Goal: Task Accomplishment & Management: Manage account settings

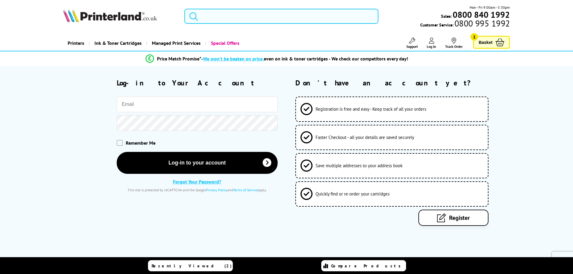
type input "[EMAIL_ADDRESS][DOMAIN_NAME]"
click at [183, 101] on input "**********" at bounding box center [197, 103] width 161 height 15
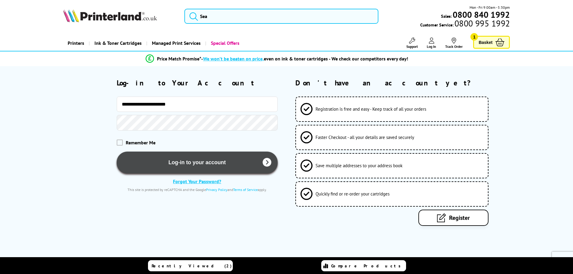
click at [193, 160] on button "Log-in to your account" at bounding box center [197, 162] width 161 height 22
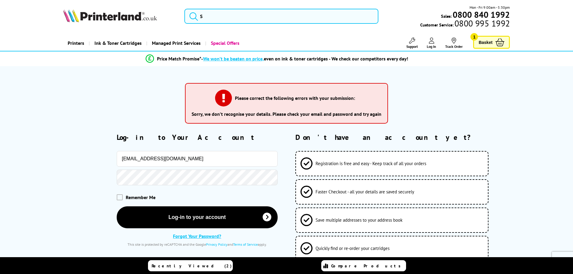
click at [74, 173] on div at bounding box center [170, 178] width 214 height 16
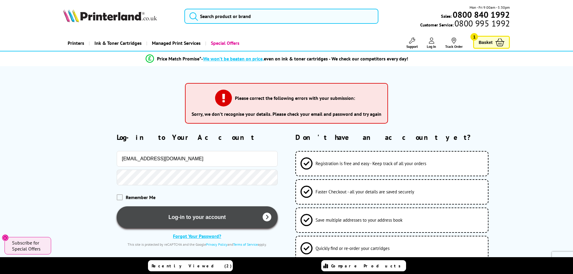
click at [169, 218] on button "Log-in to your account" at bounding box center [197, 217] width 161 height 22
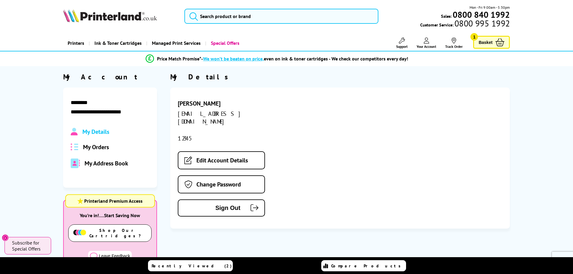
click at [87, 148] on span "My Orders" at bounding box center [96, 147] width 26 height 8
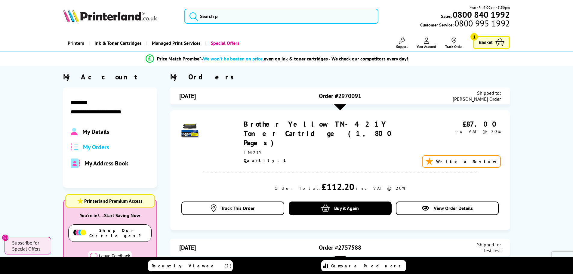
click at [96, 163] on span "My Address Book" at bounding box center [106, 163] width 44 height 8
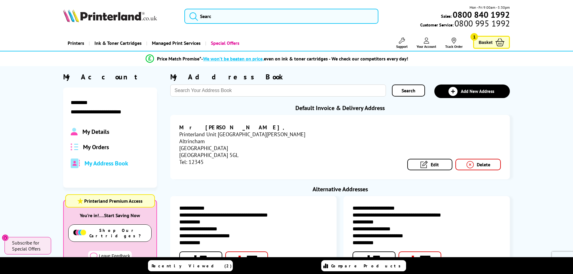
click at [100, 138] on div "My Details My Orders My Address Book" at bounding box center [110, 148] width 79 height 40
click at [99, 146] on span "My Orders" at bounding box center [96, 147] width 26 height 8
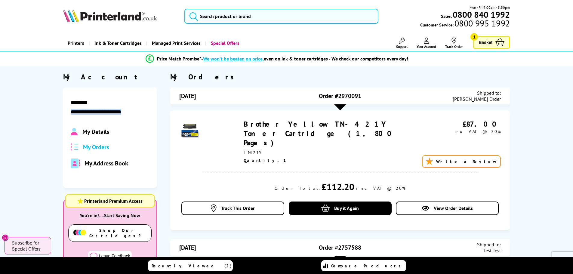
drag, startPoint x: 140, startPoint y: 113, endPoint x: 61, endPoint y: 113, distance: 78.8
copy div "**********"
drag, startPoint x: 112, startPoint y: 16, endPoint x: 114, endPoint y: 11, distance: 4.9
click at [112, 16] on img at bounding box center [110, 15] width 94 height 13
